Goal: Transaction & Acquisition: Download file/media

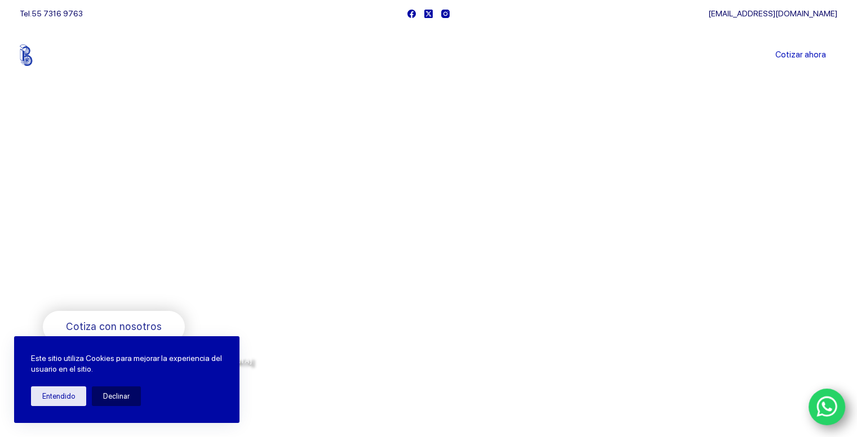
click at [153, 226] on span "Somos los doctores de la industria" at bounding box center [228, 231] width 371 height 78
click at [426, 55] on link "Sucursales" at bounding box center [407, 55] width 70 height 0
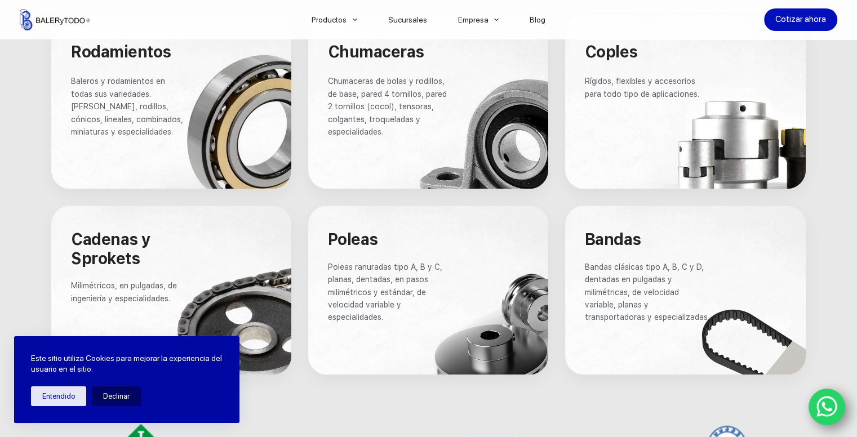
scroll to position [620, 0]
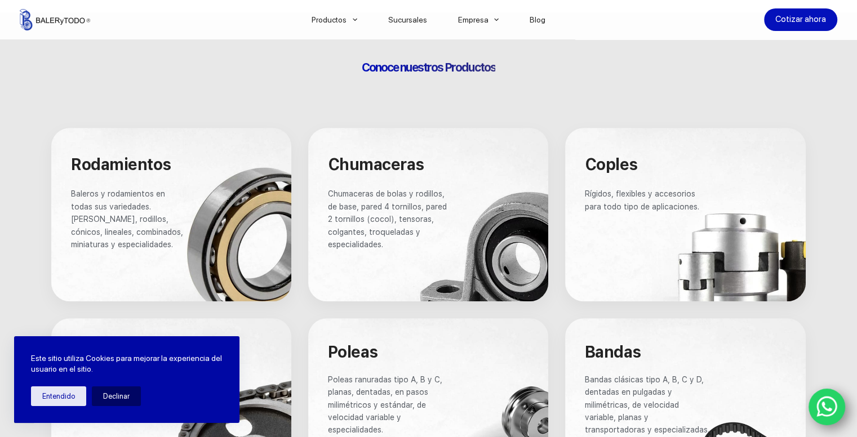
click at [393, 167] on span "Chumaceras" at bounding box center [376, 164] width 96 height 19
click at [406, 184] on div at bounding box center [428, 215] width 240 height 174
click at [464, 276] on div at bounding box center [428, 215] width 240 height 174
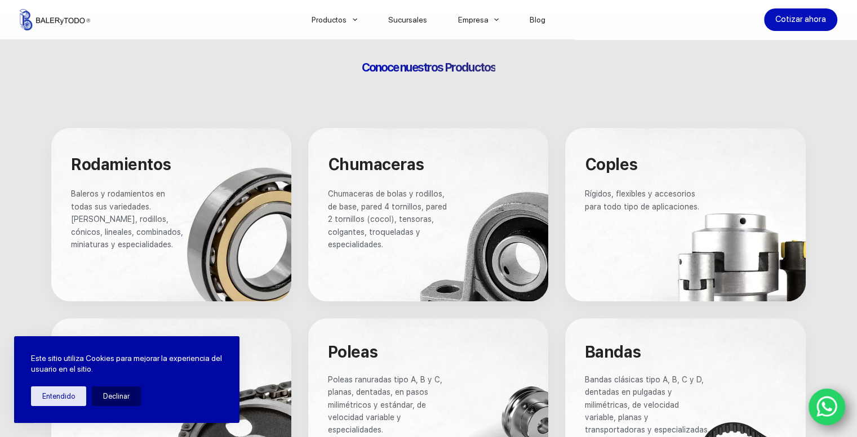
click at [491, 259] on div at bounding box center [428, 215] width 240 height 174
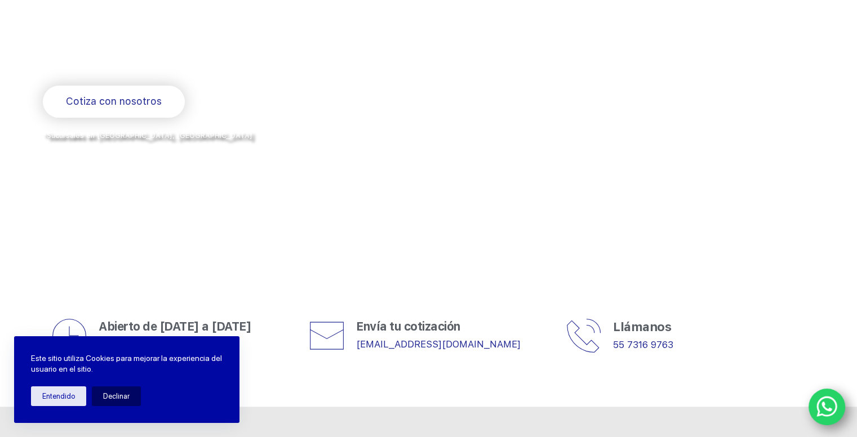
scroll to position [0, 0]
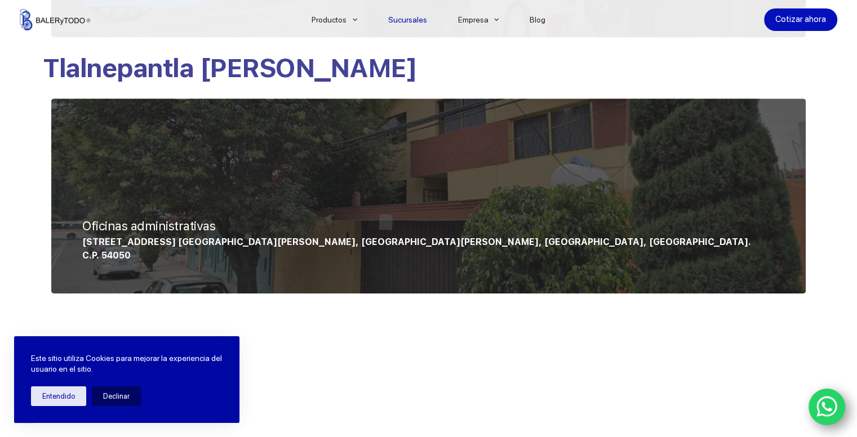
scroll to position [845, 0]
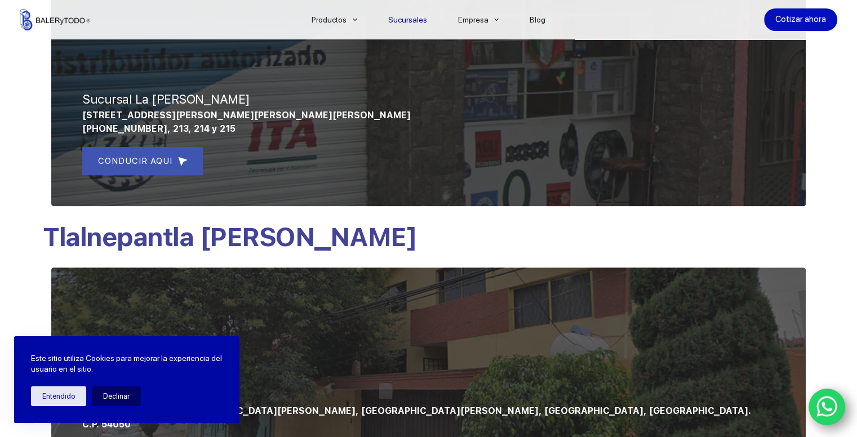
click at [201, 287] on div at bounding box center [428, 365] width 755 height 195
click at [223, 232] on span "Tlalnepantla de baz" at bounding box center [230, 236] width 374 height 31
click at [386, 242] on p "Tlalnepantla de baz" at bounding box center [428, 237] width 771 height 34
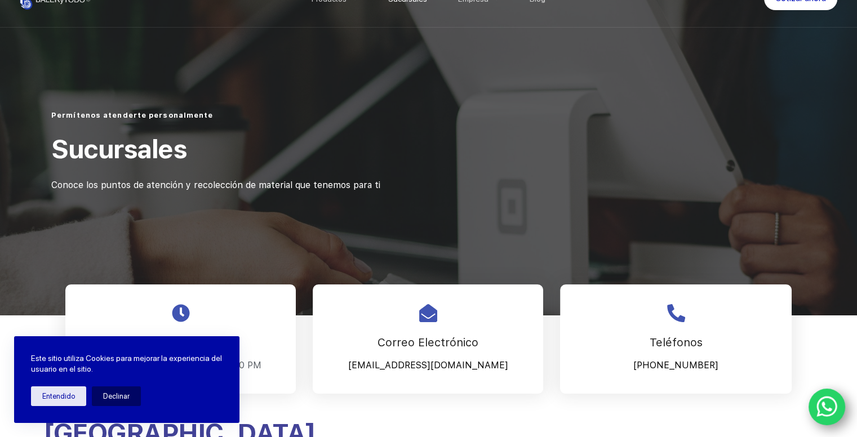
scroll to position [0, 0]
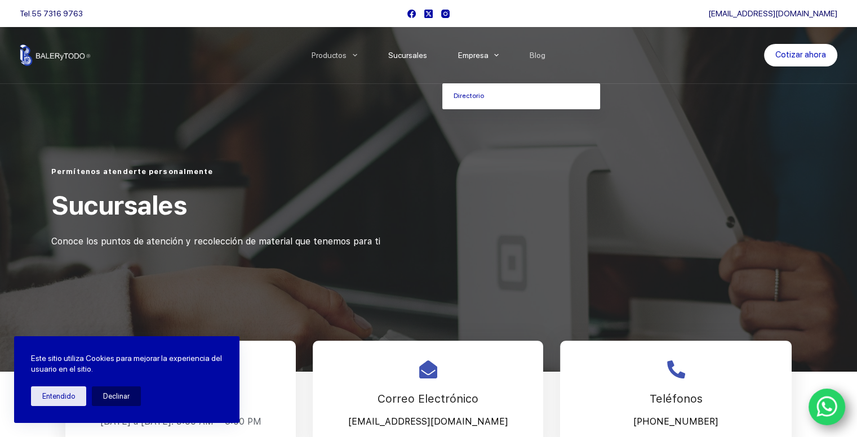
click at [500, 59] on span "Menu Principal" at bounding box center [497, 55] width 14 height 14
click at [498, 56] on icon "Menu Principal" at bounding box center [496, 55] width 5 height 5
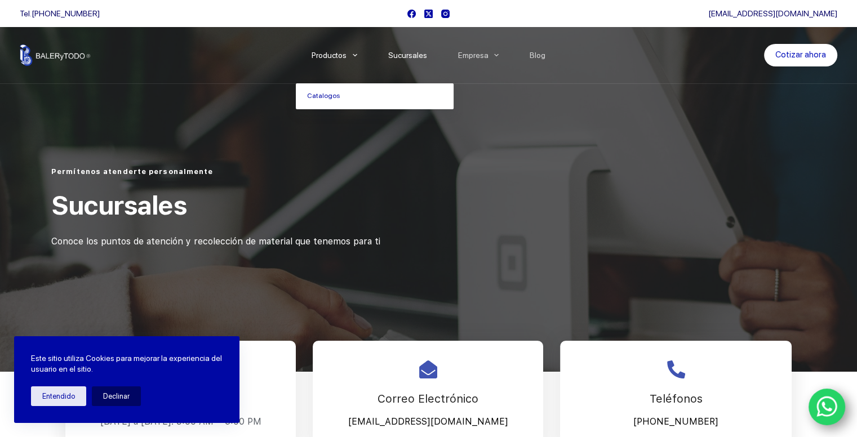
click at [357, 54] on icon "Menu Principal" at bounding box center [355, 55] width 5 height 5
click at [347, 93] on link "Catalogos" at bounding box center [375, 96] width 158 height 26
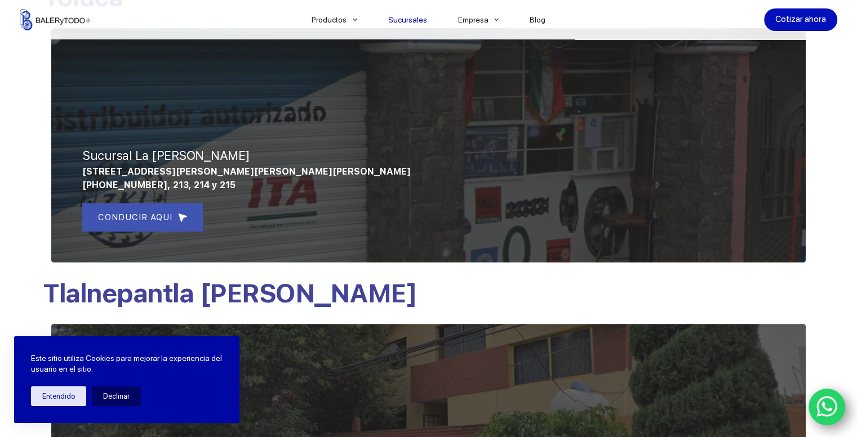
scroll to position [507, 0]
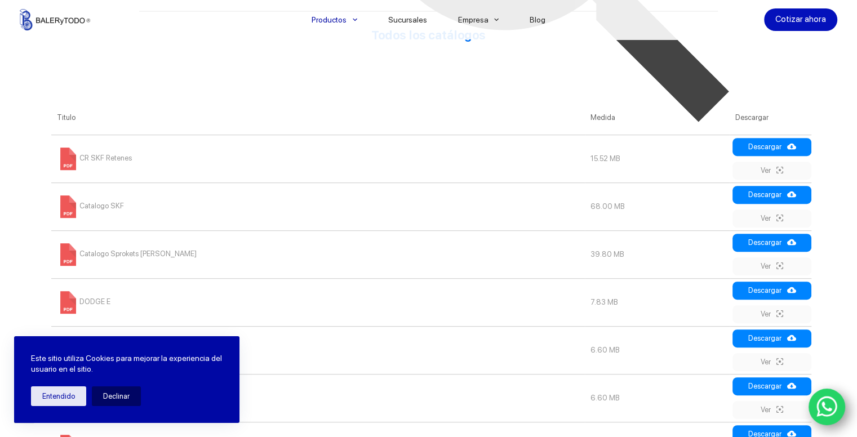
scroll to position [280, 0]
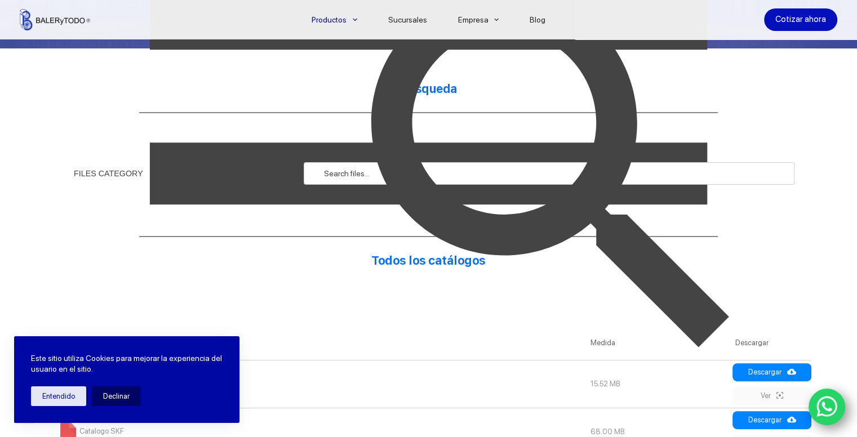
click at [344, 174] on img at bounding box center [555, 173] width 490 height 490
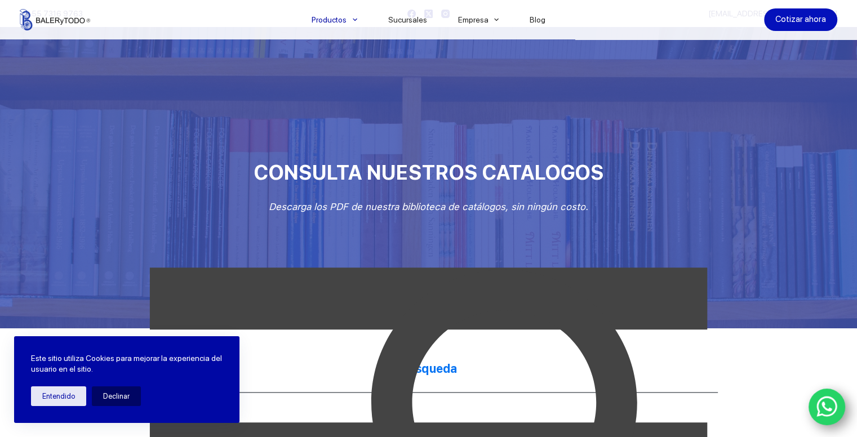
scroll to position [282, 0]
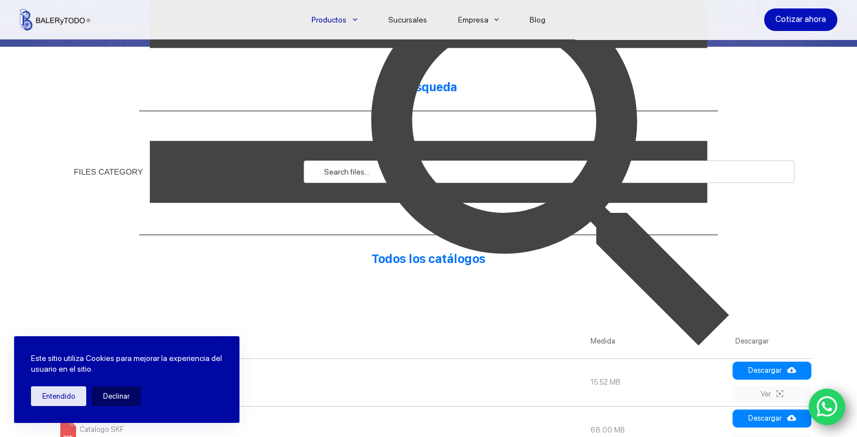
click at [335, 171] on img at bounding box center [555, 172] width 490 height 490
click at [334, 171] on img at bounding box center [555, 172] width 490 height 490
click at [356, 171] on img at bounding box center [555, 172] width 490 height 490
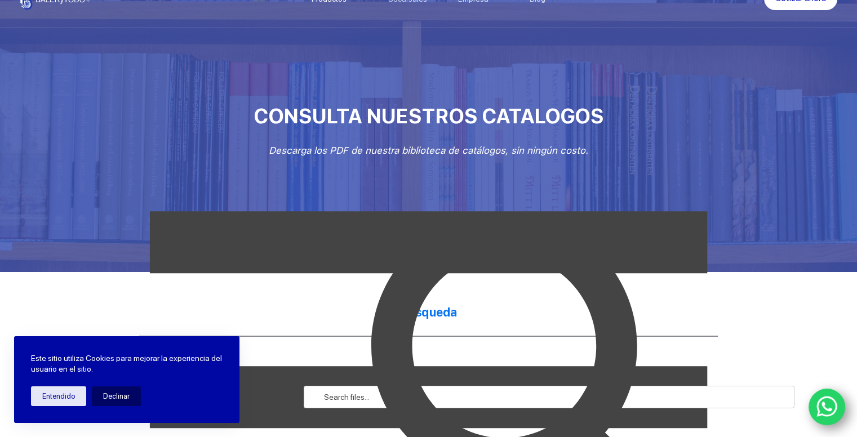
scroll to position [394, 0]
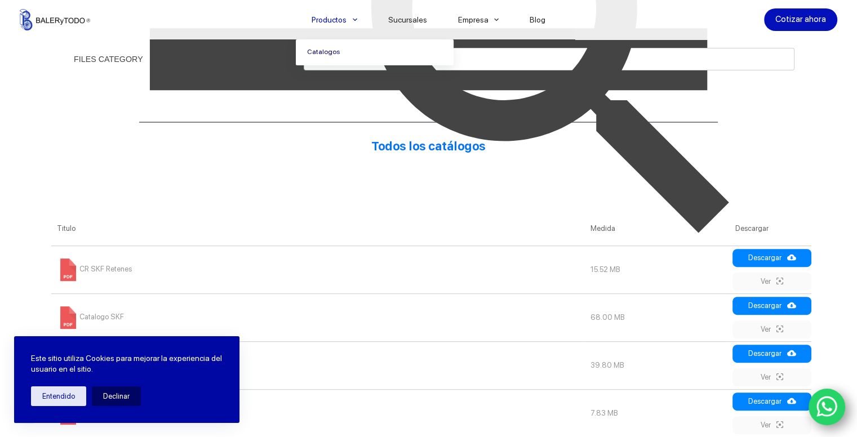
click at [335, 52] on link "Catalogos" at bounding box center [375, 52] width 158 height 26
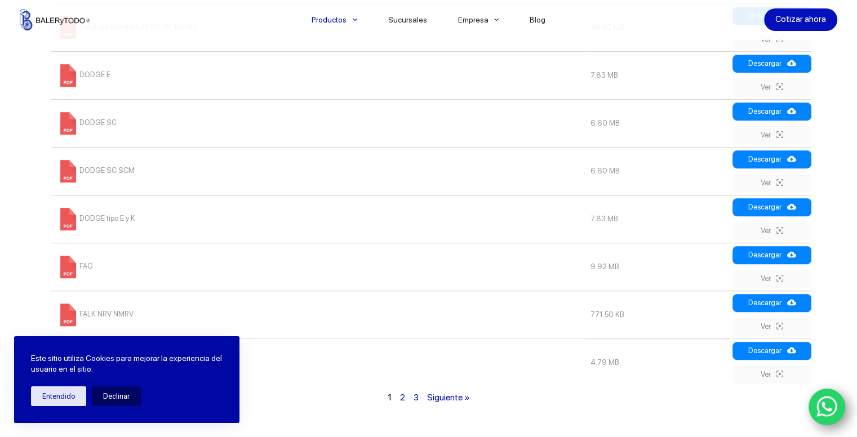
scroll to position [564, 0]
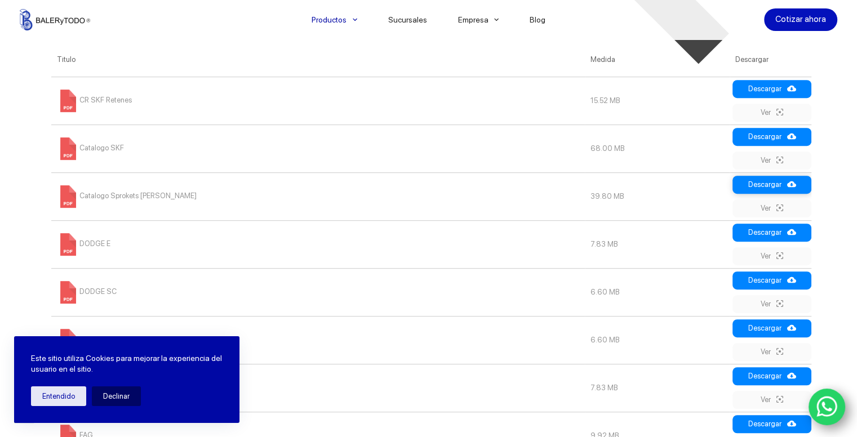
click at [773, 187] on link "Descargar" at bounding box center [772, 185] width 79 height 18
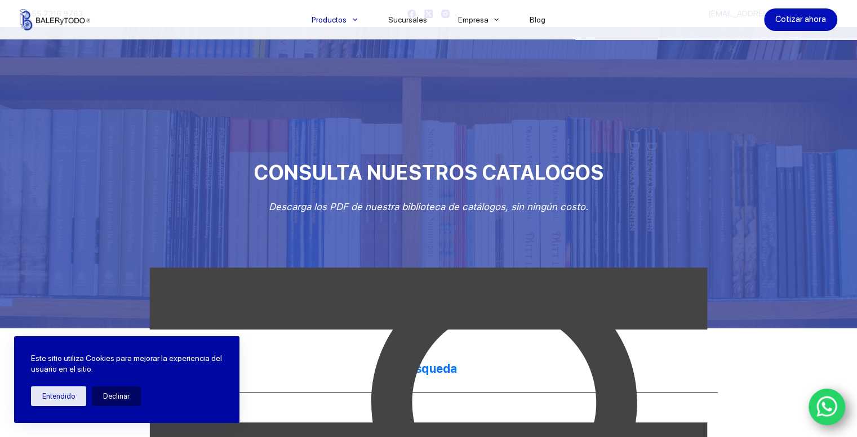
scroll to position [225, 0]
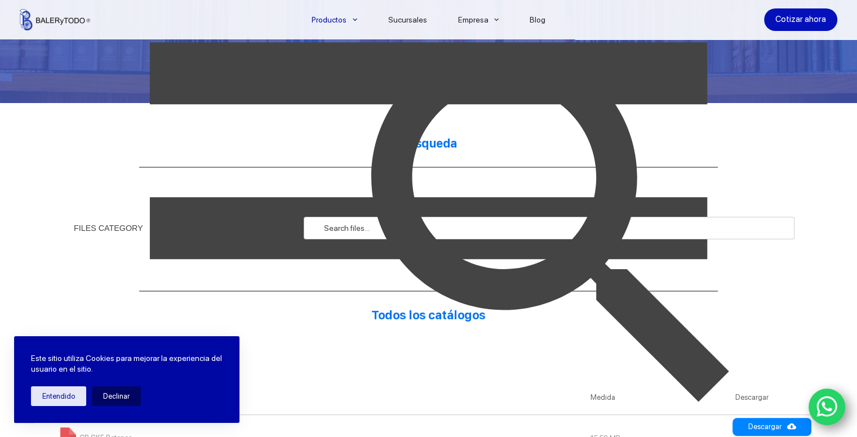
click at [358, 227] on img at bounding box center [555, 228] width 490 height 490
click at [329, 224] on img at bounding box center [555, 228] width 490 height 490
click at [681, 229] on img at bounding box center [555, 228] width 490 height 490
click at [438, 143] on img at bounding box center [555, 228] width 490 height 490
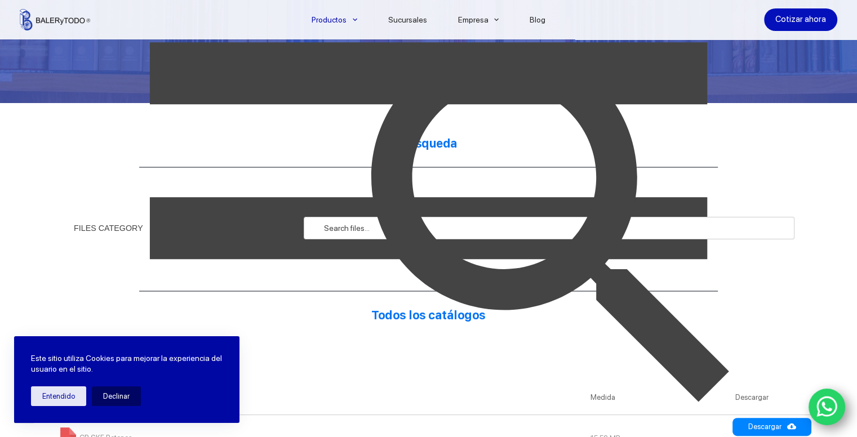
click at [441, 142] on img at bounding box center [555, 228] width 490 height 490
click at [442, 142] on img at bounding box center [555, 228] width 490 height 490
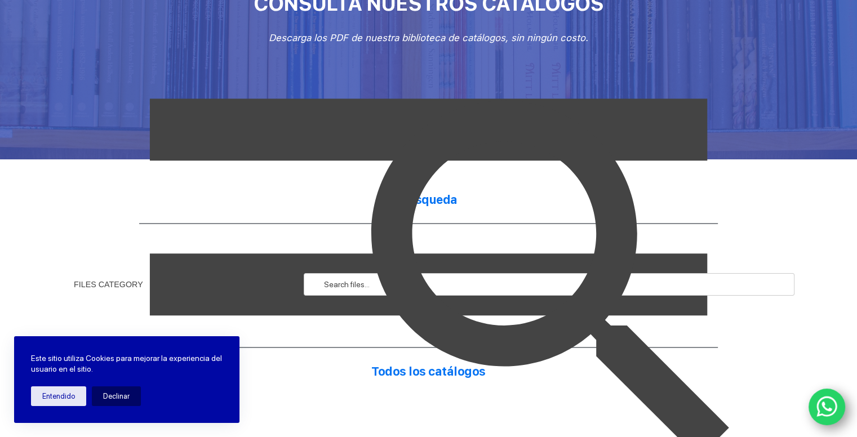
scroll to position [0, 0]
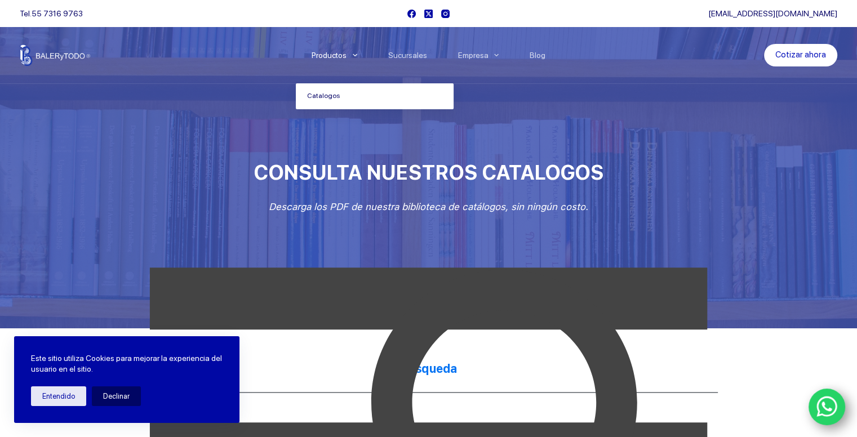
click at [362, 55] on span "Menu Principal" at bounding box center [355, 55] width 14 height 14
click at [357, 55] on icon "Menu Principal" at bounding box center [355, 55] width 5 height 3
click at [357, 56] on icon "Menu Principal" at bounding box center [355, 55] width 5 height 5
